Goal: Task Accomplishment & Management: Manage account settings

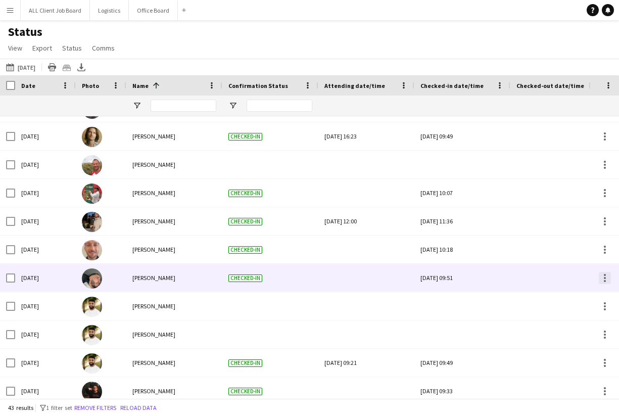
click at [608, 274] on div at bounding box center [605, 278] width 12 height 12
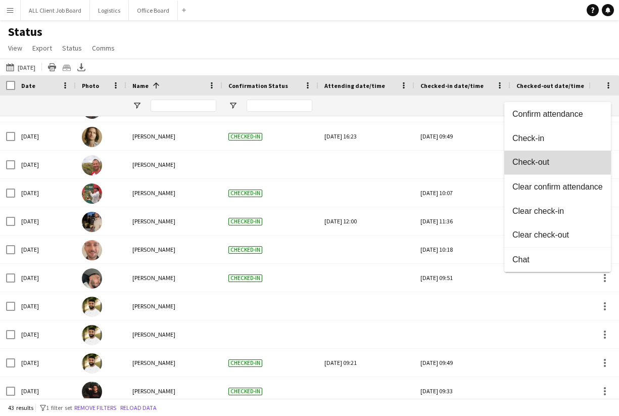
click at [543, 161] on span "Check-out" at bounding box center [558, 162] width 90 height 9
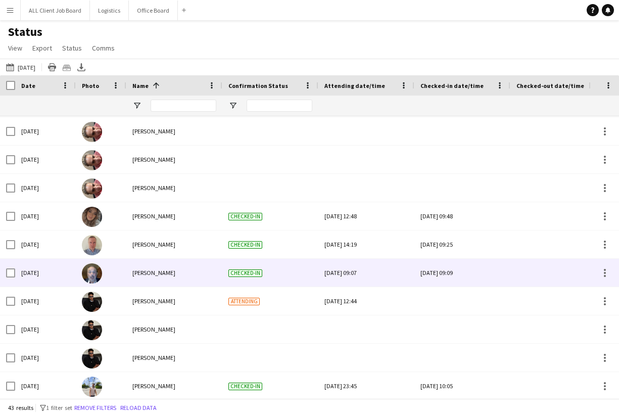
scroll to position [394, 0]
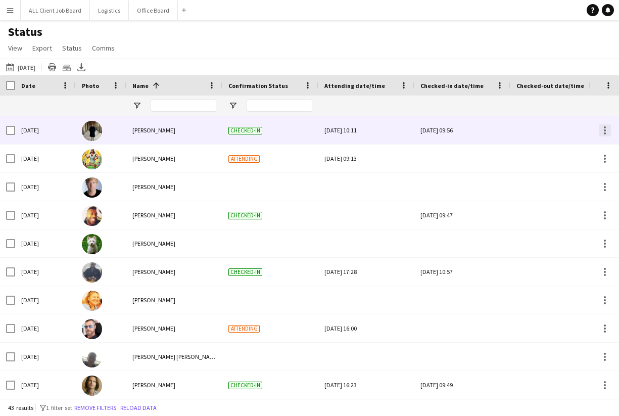
click at [603, 132] on div at bounding box center [605, 130] width 12 height 12
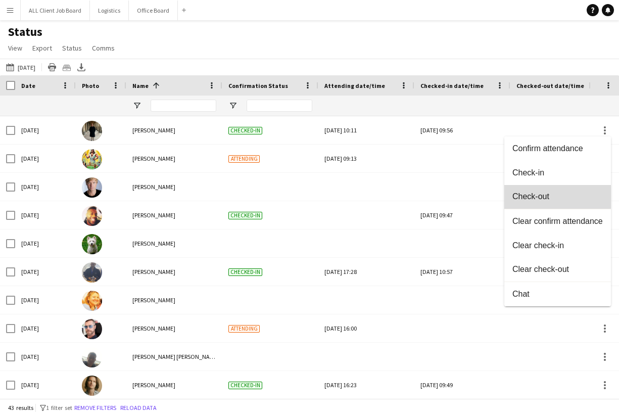
click at [530, 193] on span "Check-out" at bounding box center [558, 196] width 90 height 9
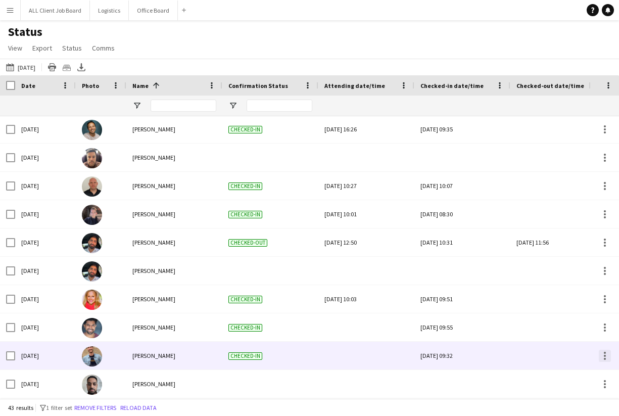
click at [606, 353] on div at bounding box center [605, 353] width 2 height 2
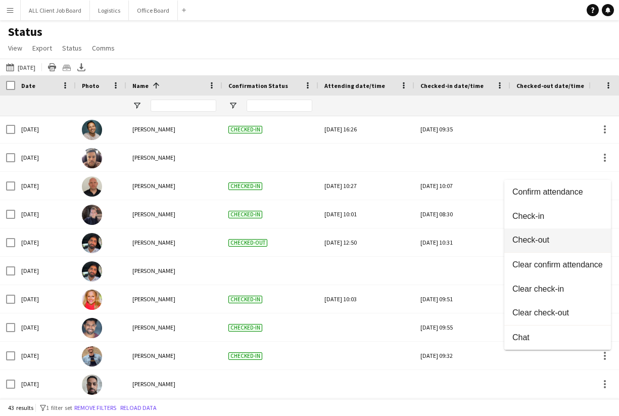
click at [552, 237] on span "Check-out" at bounding box center [558, 240] width 90 height 9
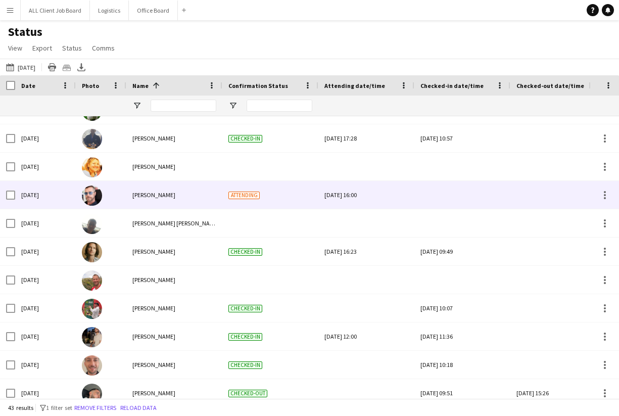
scroll to position [31, 0]
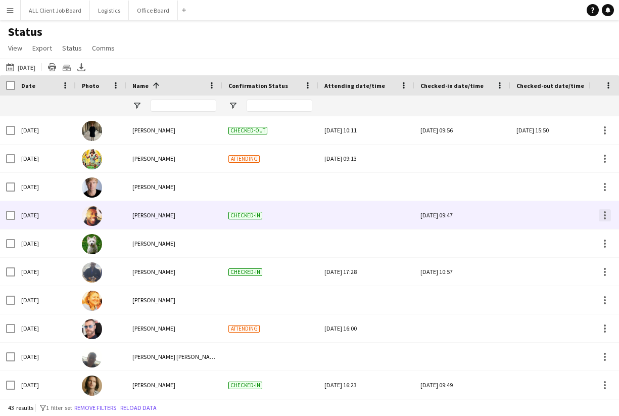
click at [603, 216] on div at bounding box center [605, 215] width 12 height 12
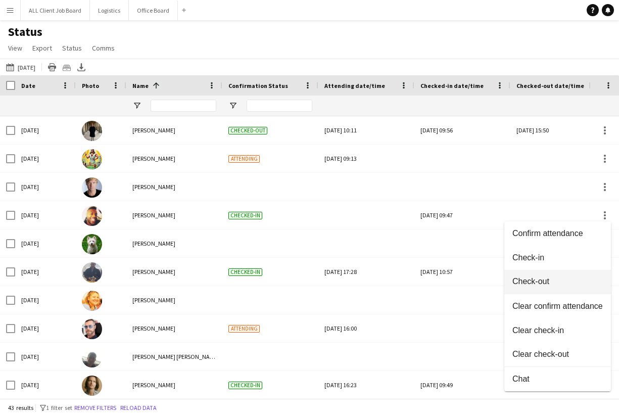
click at [536, 282] on span "Check-out" at bounding box center [558, 281] width 90 height 9
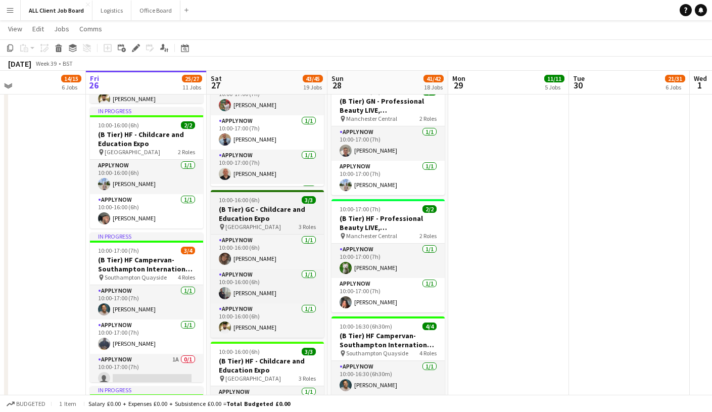
scroll to position [964, 0]
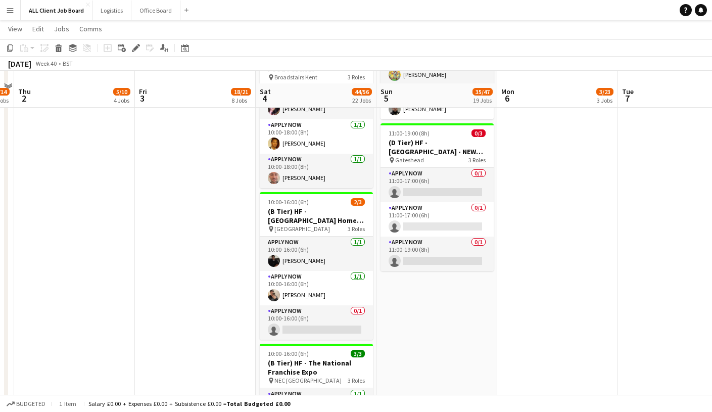
scroll to position [1370, 0]
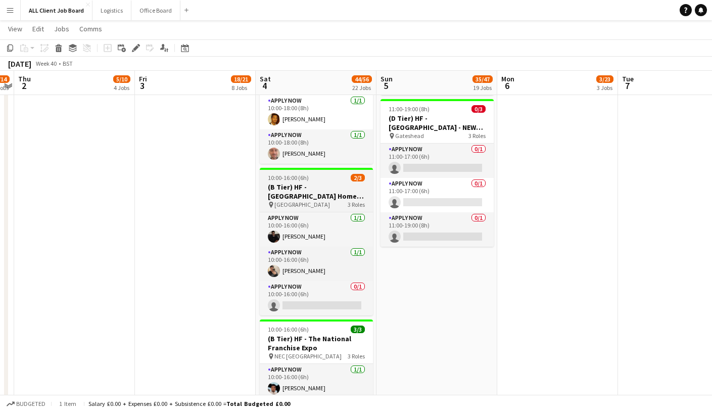
click at [334, 192] on h3 "(B Tier) HF - Cornwall Home Improvement & Home Build Show" at bounding box center [316, 192] width 113 height 18
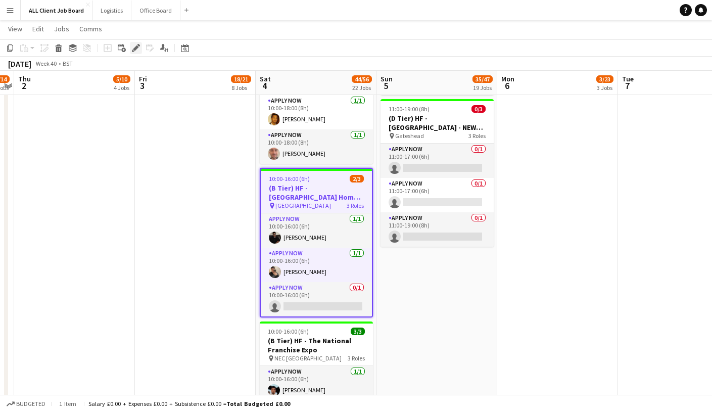
click at [138, 48] on icon "Edit" at bounding box center [136, 48] width 8 height 8
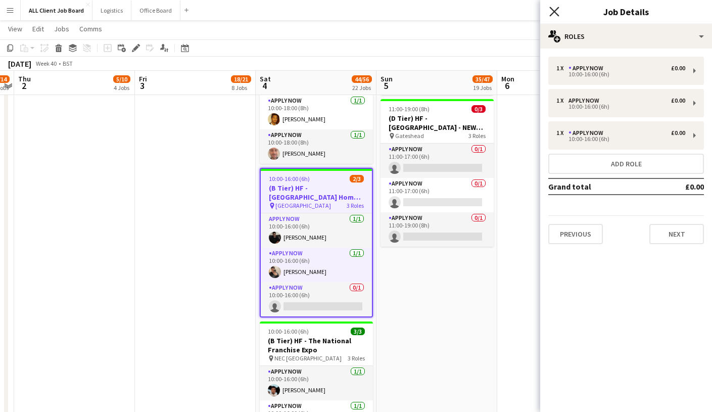
click at [557, 13] on icon "Close pop-in" at bounding box center [555, 12] width 10 height 10
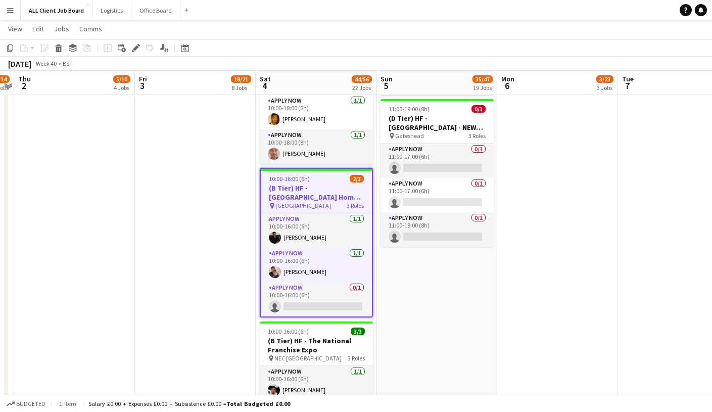
click at [327, 198] on h3 "(B Tier) HF - Cornwall Home Improvement & Home Build Show" at bounding box center [316, 193] width 111 height 18
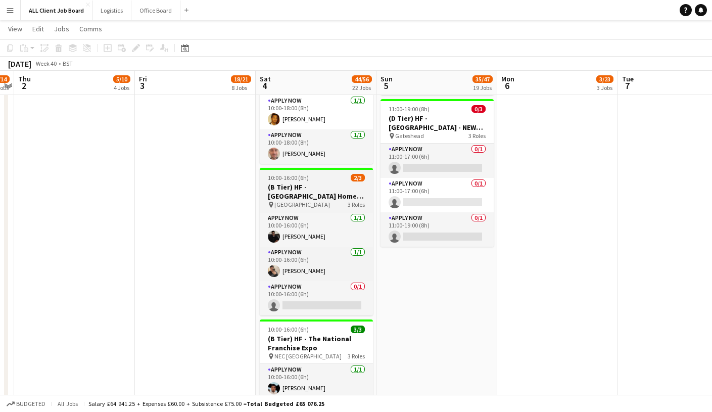
click at [327, 198] on h3 "(B Tier) HF - Cornwall Home Improvement & Home Build Show" at bounding box center [316, 192] width 113 height 18
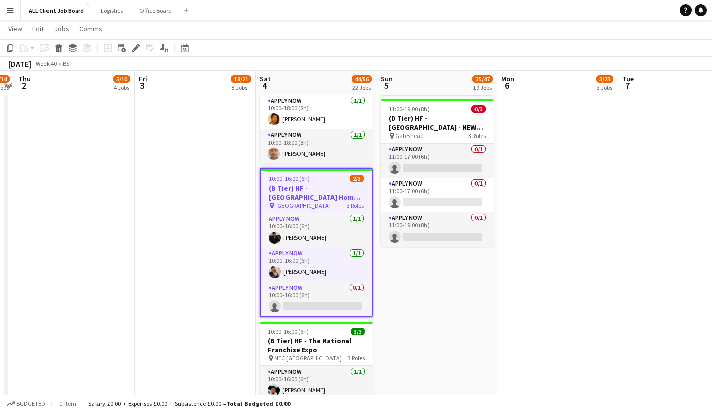
click at [327, 198] on h3 "(B Tier) HF - Cornwall Home Improvement & Home Build Show" at bounding box center [316, 193] width 111 height 18
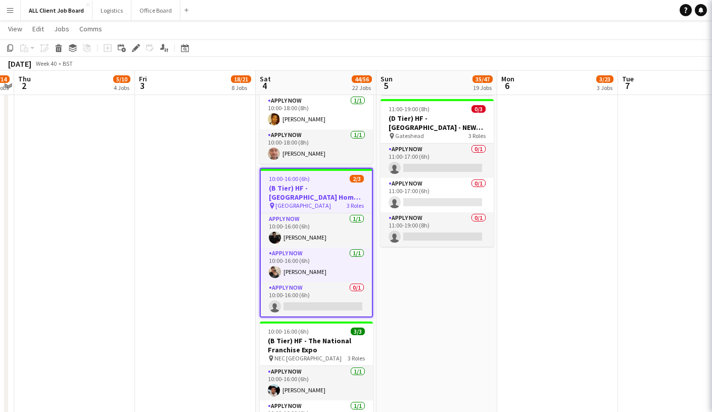
click at [327, 198] on h3 "(B Tier) HF - Cornwall Home Improvement & Home Build Show" at bounding box center [316, 193] width 111 height 18
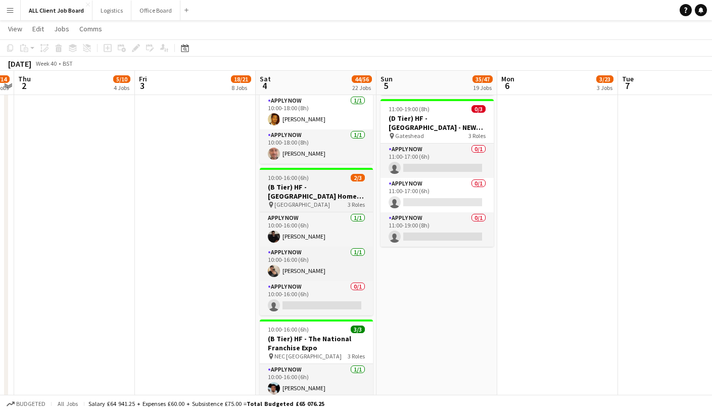
click at [327, 198] on h3 "(B Tier) HF - Cornwall Home Improvement & Home Build Show" at bounding box center [316, 192] width 113 height 18
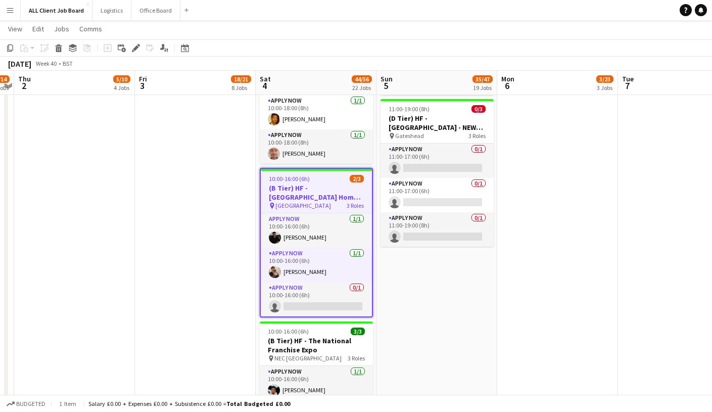
click at [327, 198] on h3 "(B Tier) HF - Cornwall Home Improvement & Home Build Show" at bounding box center [316, 193] width 111 height 18
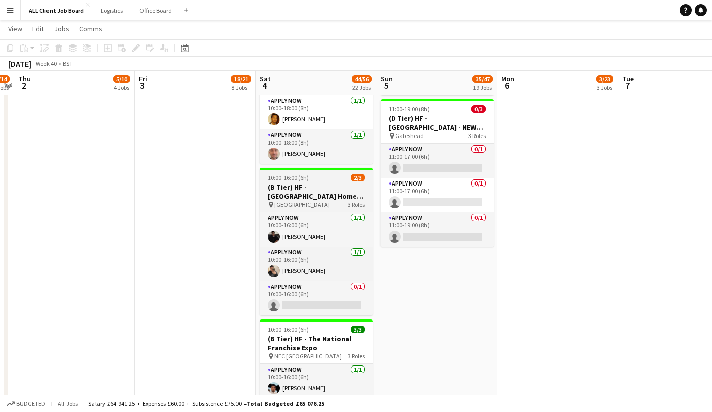
click at [327, 198] on h3 "(B Tier) HF - Cornwall Home Improvement & Home Build Show" at bounding box center [316, 192] width 113 height 18
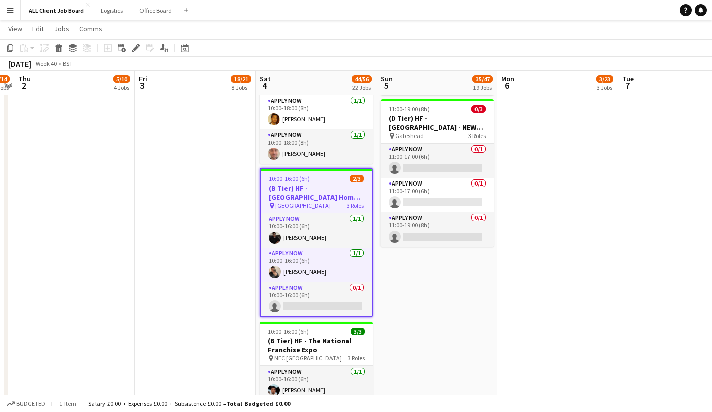
click at [327, 198] on h3 "(B Tier) HF - Cornwall Home Improvement & Home Build Show" at bounding box center [316, 193] width 111 height 18
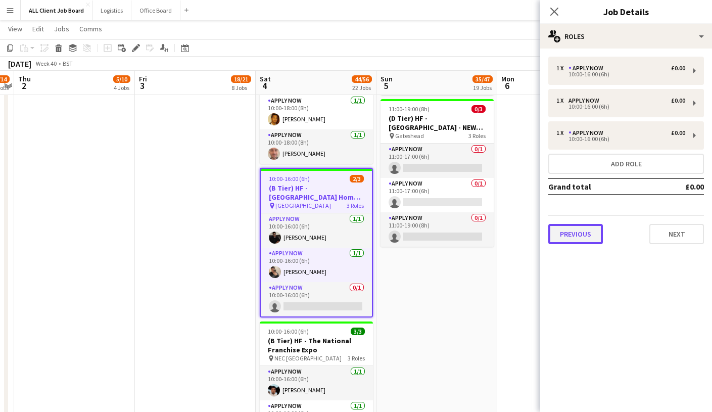
click at [596, 232] on button "Previous" at bounding box center [576, 234] width 55 height 20
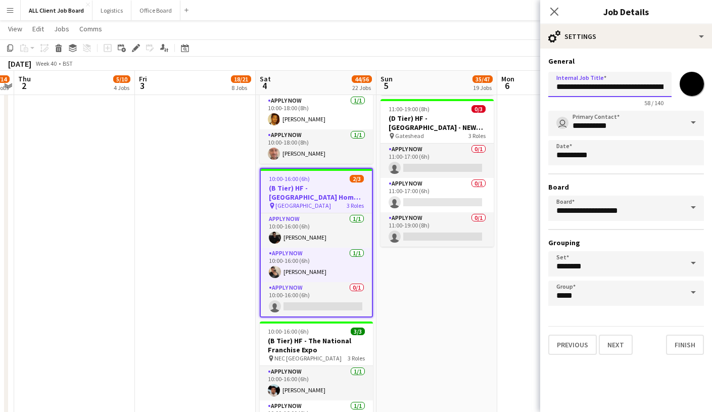
click at [615, 83] on input "**********" at bounding box center [610, 84] width 123 height 25
drag, startPoint x: 616, startPoint y: 85, endPoint x: 590, endPoint y: 109, distance: 35.1
click at [590, 109] on form "**********" at bounding box center [626, 206] width 172 height 298
click at [595, 88] on input "**********" at bounding box center [610, 84] width 123 height 25
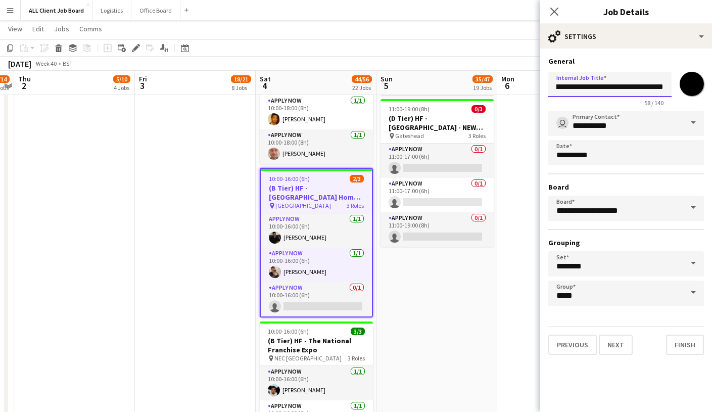
drag, startPoint x: 600, startPoint y: 87, endPoint x: 677, endPoint y: 92, distance: 77.5
click at [677, 92] on div "**********" at bounding box center [627, 87] width 156 height 39
click at [557, 10] on icon "Close pop-in" at bounding box center [555, 12] width 10 height 10
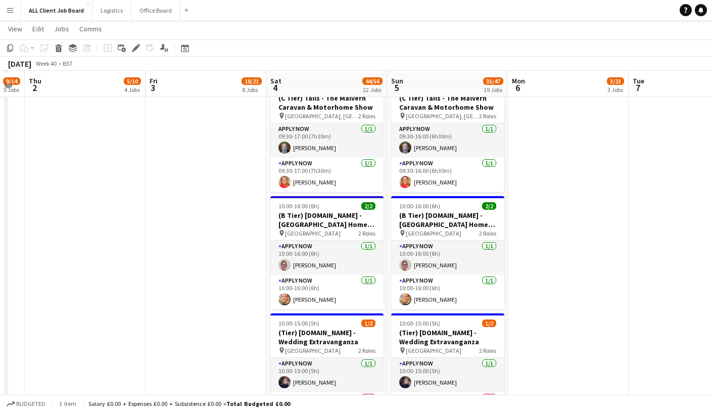
scroll to position [2593, 0]
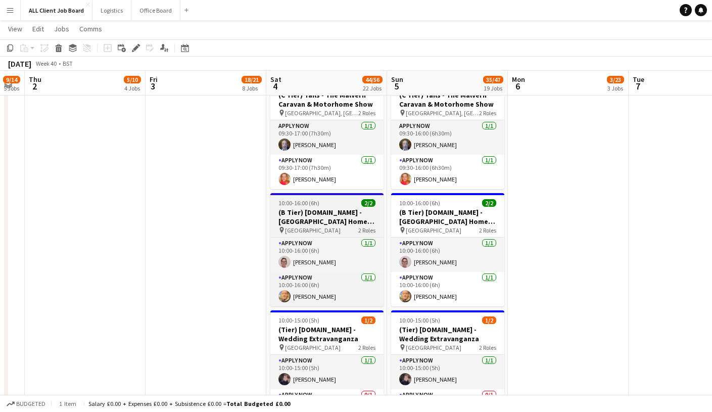
click at [355, 218] on h3 "(B Tier) Tails.com - Cornwall Home Improvement & Home Build Show" at bounding box center [326, 217] width 113 height 18
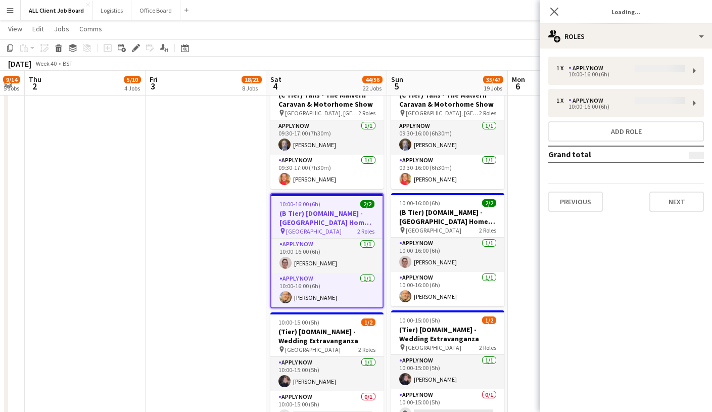
click at [355, 218] on h3 "(B Tier) Tails.com - Cornwall Home Improvement & Home Build Show" at bounding box center [326, 218] width 111 height 18
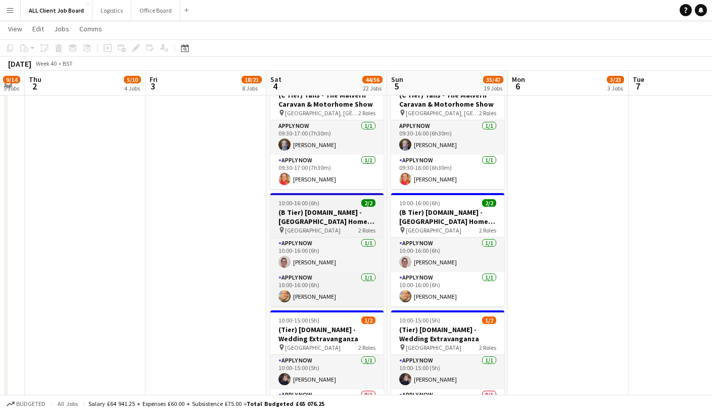
click at [360, 214] on h3 "(B Tier) Tails.com - Cornwall Home Improvement & Home Build Show" at bounding box center [326, 217] width 113 height 18
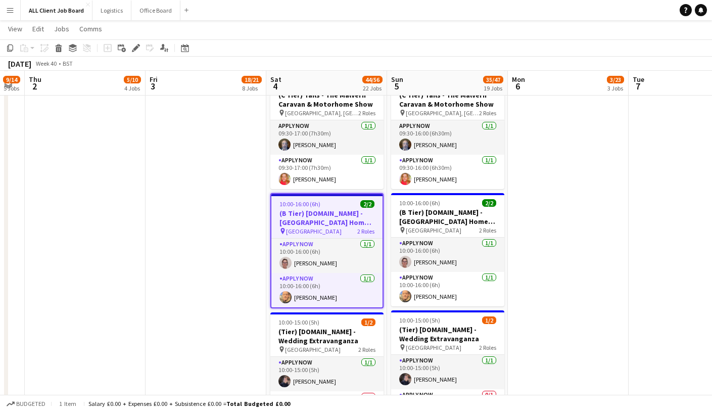
click at [360, 214] on h3 "(B Tier) Tails.com - Cornwall Home Improvement & Home Build Show" at bounding box center [326, 218] width 111 height 18
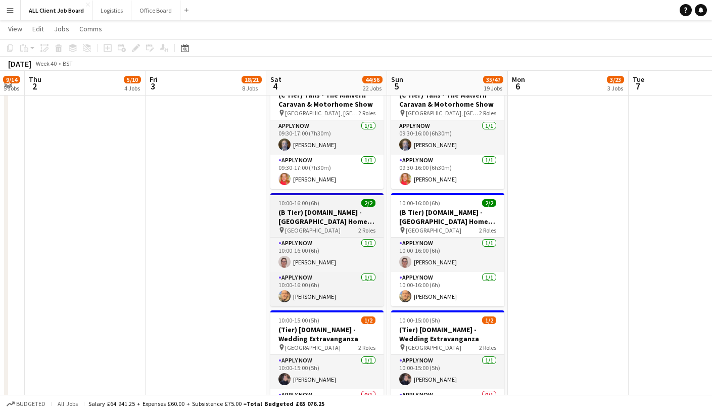
click at [360, 214] on h3 "(B Tier) Tails.com - Cornwall Home Improvement & Home Build Show" at bounding box center [326, 217] width 113 height 18
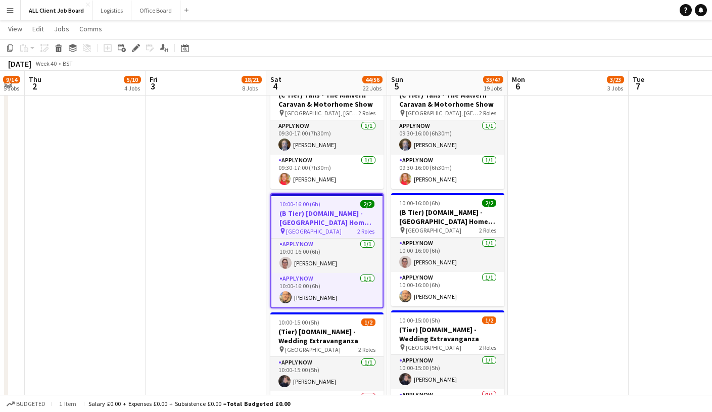
click at [360, 214] on h3 "(B Tier) Tails.com - Cornwall Home Improvement & Home Build Show" at bounding box center [326, 218] width 111 height 18
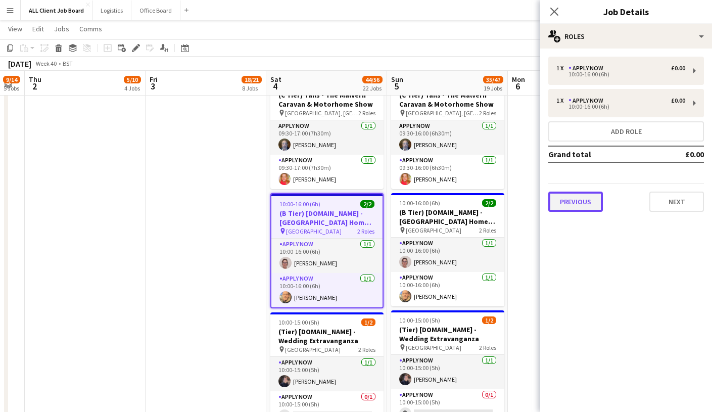
click at [579, 198] on button "Previous" at bounding box center [576, 202] width 55 height 20
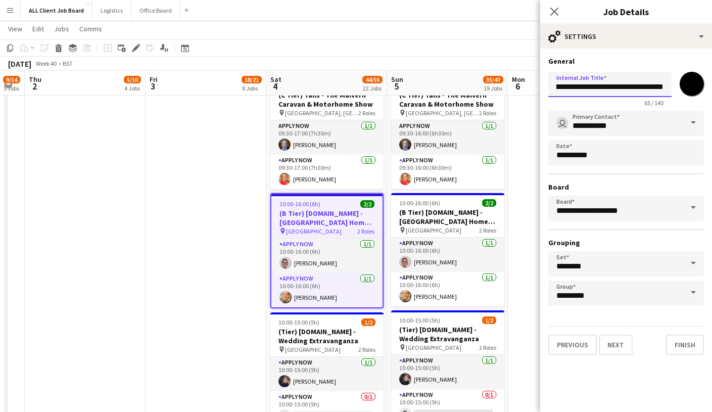
scroll to position [0, 126]
drag, startPoint x: 623, startPoint y: 89, endPoint x: 695, endPoint y: 89, distance: 72.3
click at [695, 89] on div "**********" at bounding box center [627, 87] width 156 height 39
click at [556, 8] on icon "Close pop-in" at bounding box center [555, 12] width 10 height 10
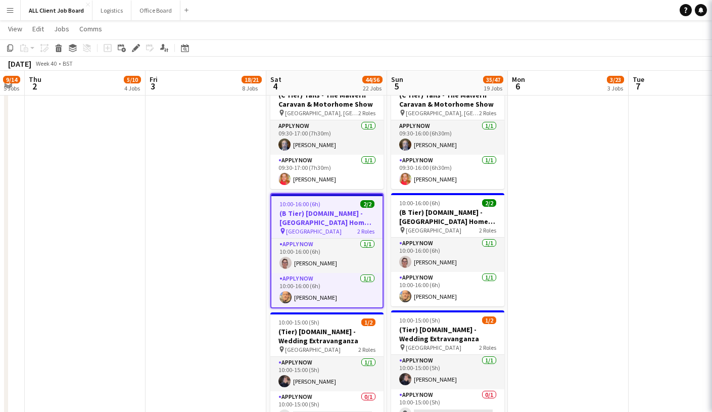
click at [712, 8] on icon "Close pop-in" at bounding box center [726, 12] width 10 height 10
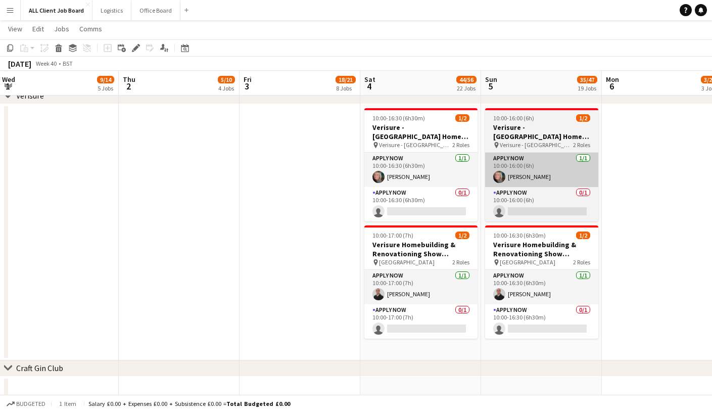
scroll to position [3072, 0]
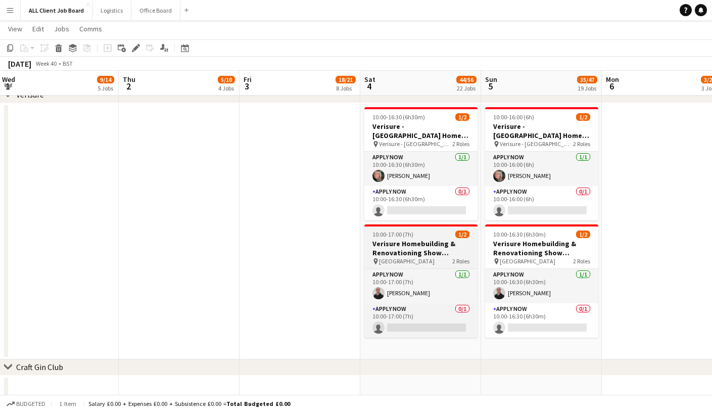
click at [427, 251] on h3 "Verisure Homebuilding & Renovationing Show Edinburgh" at bounding box center [420, 248] width 113 height 18
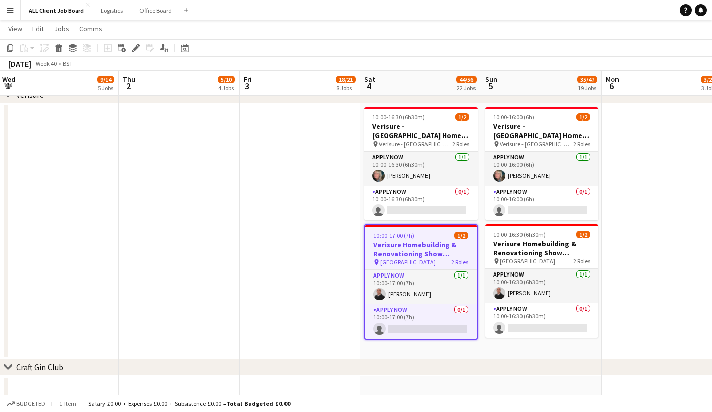
click at [427, 251] on h3 "Verisure Homebuilding & Renovationing Show Edinburgh" at bounding box center [421, 249] width 111 height 18
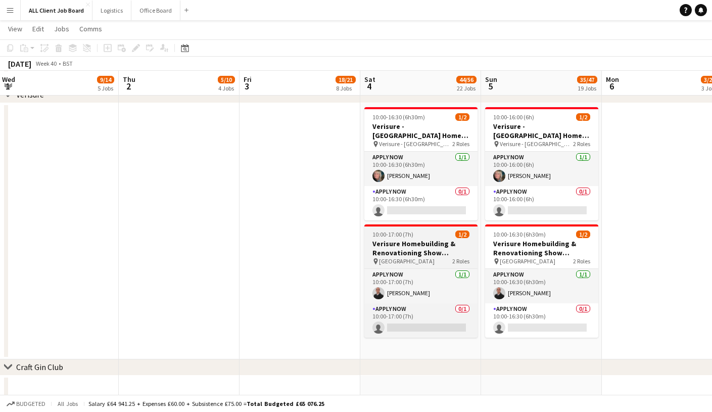
click at [427, 251] on h3 "Verisure Homebuilding & Renovationing Show Edinburgh" at bounding box center [420, 248] width 113 height 18
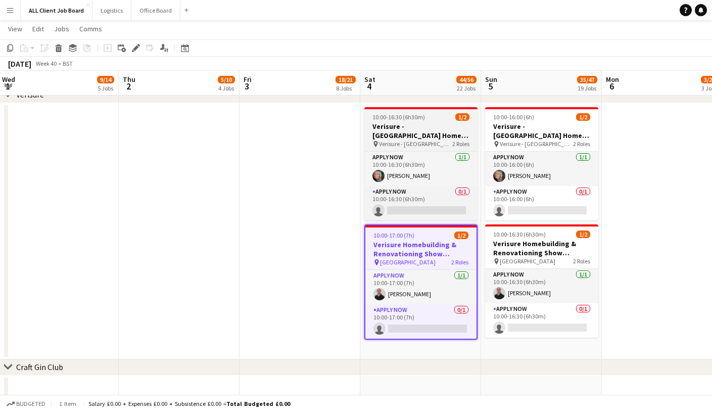
click at [429, 135] on h3 "Verisure - Cornwall Home Improvement & Self Build Show" at bounding box center [420, 131] width 113 height 18
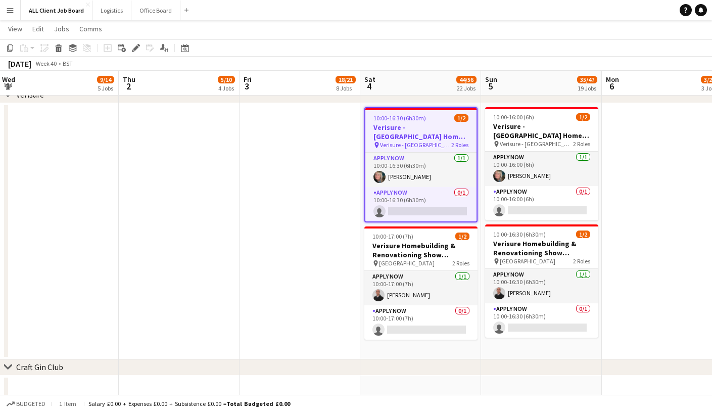
click at [429, 135] on h3 "Verisure - Cornwall Home Improvement & Self Build Show" at bounding box center [421, 132] width 111 height 18
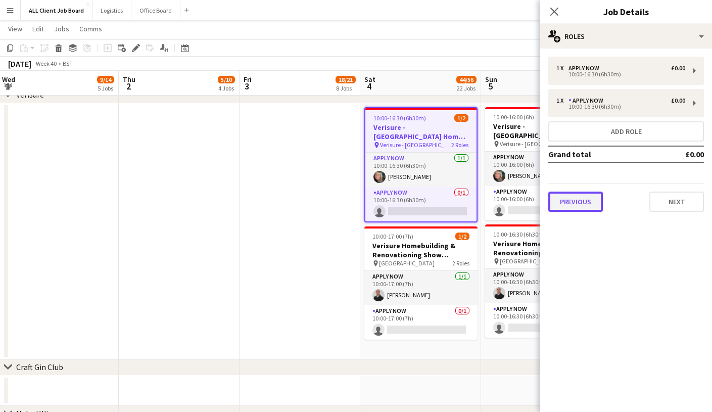
click at [566, 196] on button "Previous" at bounding box center [576, 202] width 55 height 20
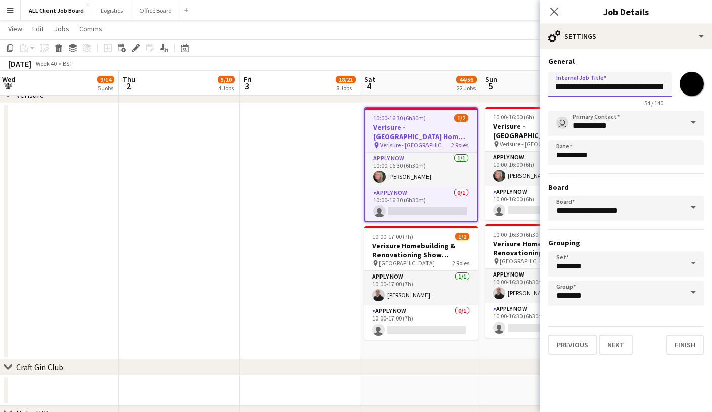
scroll to position [0, 86]
drag, startPoint x: 590, startPoint y: 88, endPoint x: 681, endPoint y: 84, distance: 91.1
click at [681, 84] on div "**********" at bounding box center [627, 87] width 156 height 39
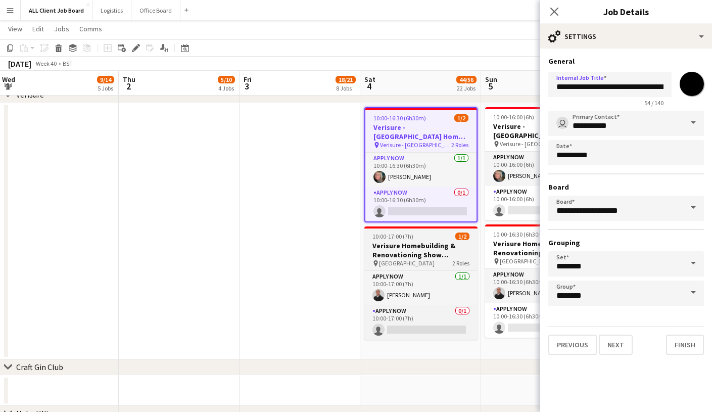
click at [447, 256] on h3 "Verisure Homebuilding & Renovationing Show Edinburgh" at bounding box center [420, 250] width 113 height 18
type input "**********"
type input "*******"
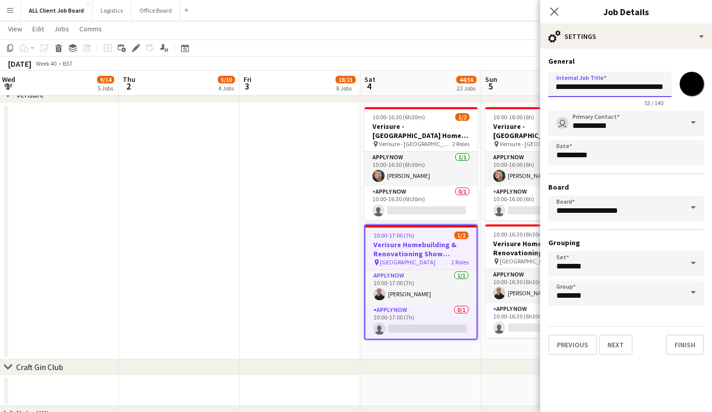
scroll to position [0, 86]
drag, startPoint x: 557, startPoint y: 89, endPoint x: 686, endPoint y: 94, distance: 129.0
click at [686, 94] on div "**********" at bounding box center [627, 87] width 156 height 39
click at [554, 10] on icon "Close pop-in" at bounding box center [555, 12] width 10 height 10
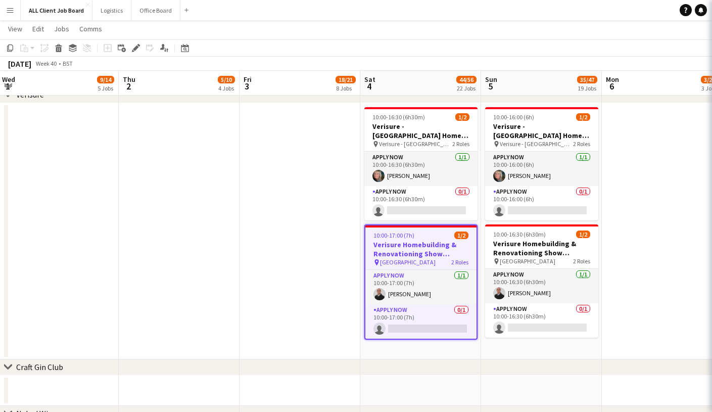
click at [712, 10] on icon "Close pop-in" at bounding box center [726, 12] width 10 height 10
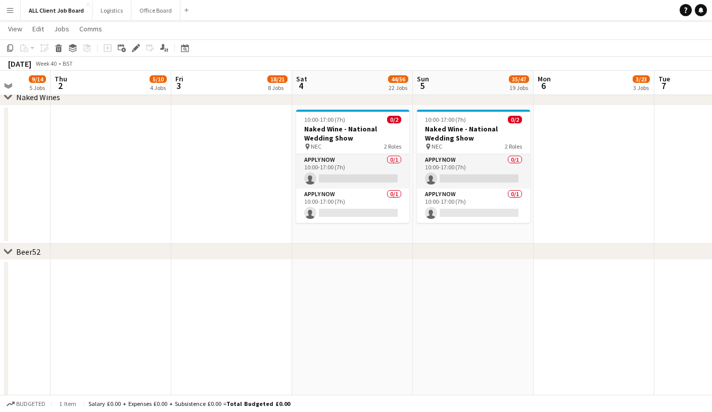
scroll to position [0, 306]
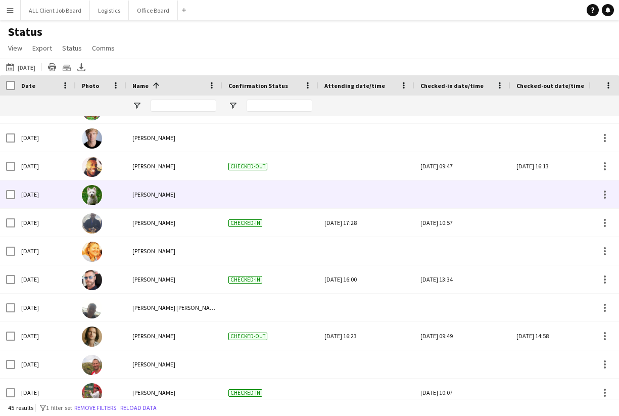
scroll to position [37, 0]
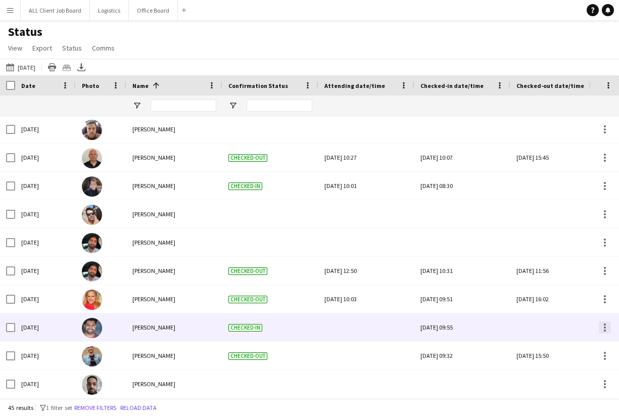
click at [601, 329] on div at bounding box center [605, 328] width 12 height 12
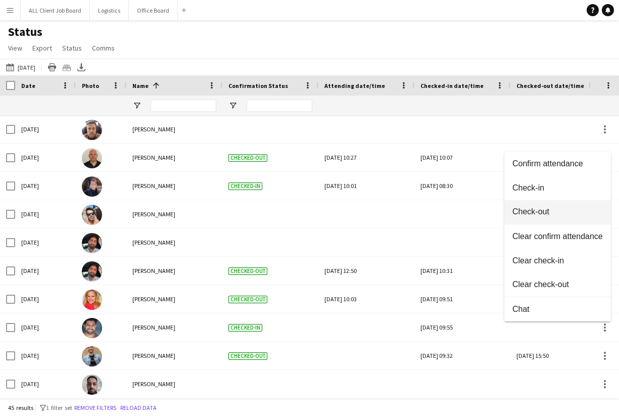
click at [546, 214] on span "Check-out" at bounding box center [558, 211] width 90 height 9
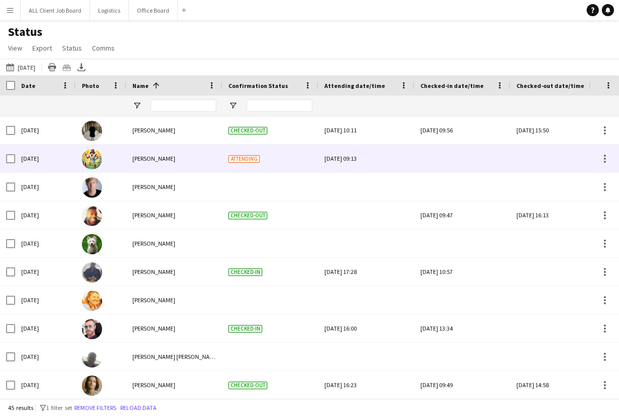
click at [464, 160] on div at bounding box center [463, 159] width 84 height 28
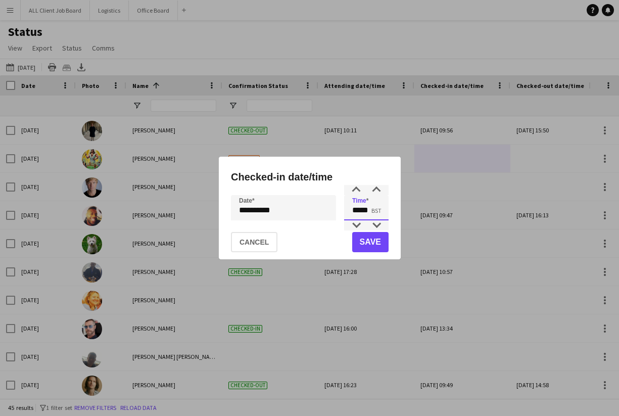
drag, startPoint x: 359, startPoint y: 211, endPoint x: 352, endPoint y: 211, distance: 7.1
click at [352, 211] on input "*****" at bounding box center [366, 207] width 44 height 25
drag, startPoint x: 370, startPoint y: 211, endPoint x: 362, endPoint y: 211, distance: 7.6
click at [362, 211] on input "*****" at bounding box center [366, 207] width 44 height 25
click at [358, 210] on input "*****" at bounding box center [366, 207] width 44 height 25
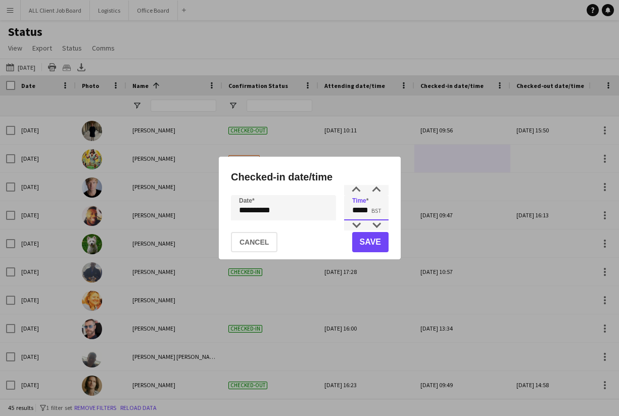
drag, startPoint x: 360, startPoint y: 210, endPoint x: 353, endPoint y: 210, distance: 7.1
click at [353, 210] on input "*****" at bounding box center [366, 207] width 44 height 25
click at [363, 211] on input "*****" at bounding box center [366, 207] width 44 height 25
type input "*****"
click at [374, 240] on button "Save" at bounding box center [370, 242] width 36 height 20
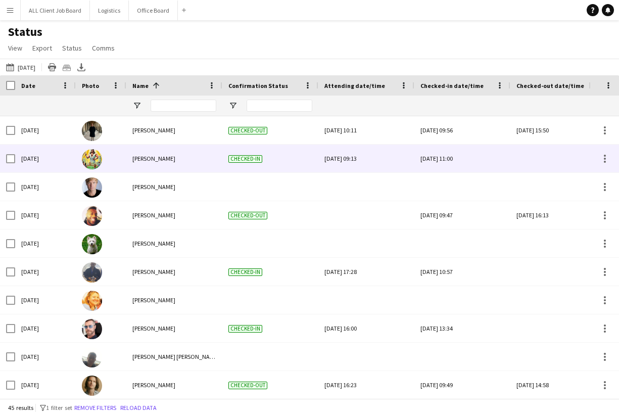
click at [527, 165] on div at bounding box center [559, 159] width 84 height 28
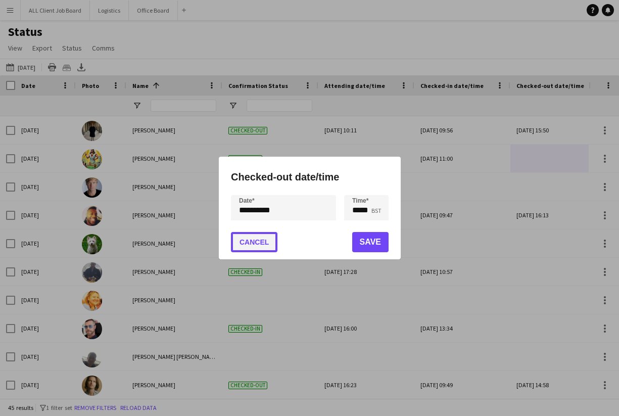
click at [256, 244] on button "Cancel" at bounding box center [254, 242] width 47 height 20
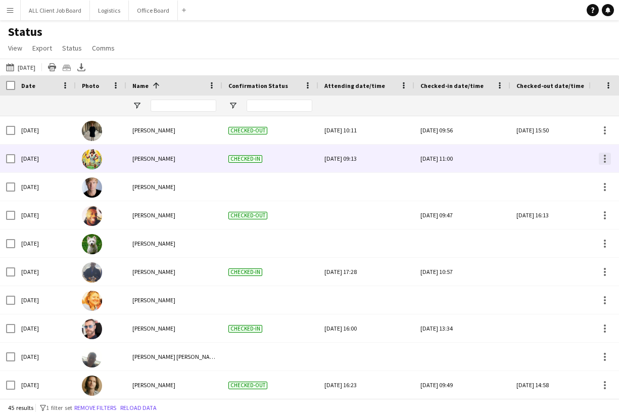
click at [605, 155] on div at bounding box center [605, 156] width 2 height 2
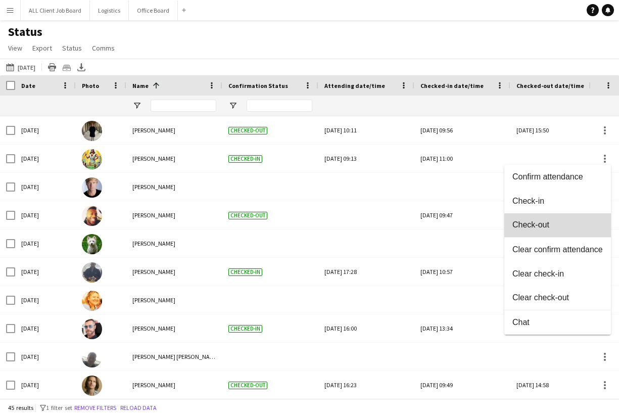
click at [543, 227] on span "Check-out" at bounding box center [558, 224] width 90 height 9
